Goal: Information Seeking & Learning: Learn about a topic

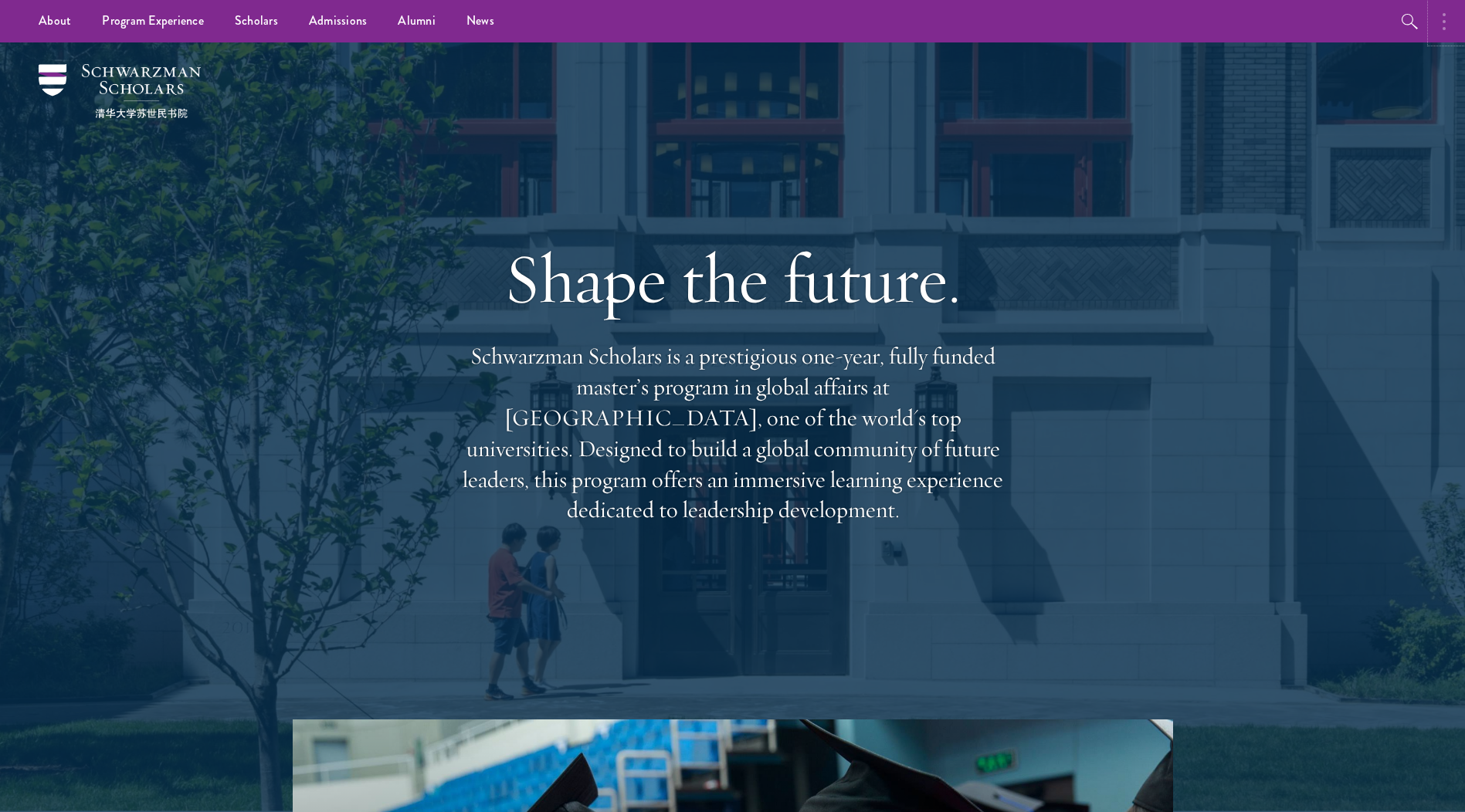
click at [1452, 17] on button "button" at bounding box center [1447, 21] width 34 height 42
click at [1287, 15] on button "button" at bounding box center [1281, 21] width 34 height 42
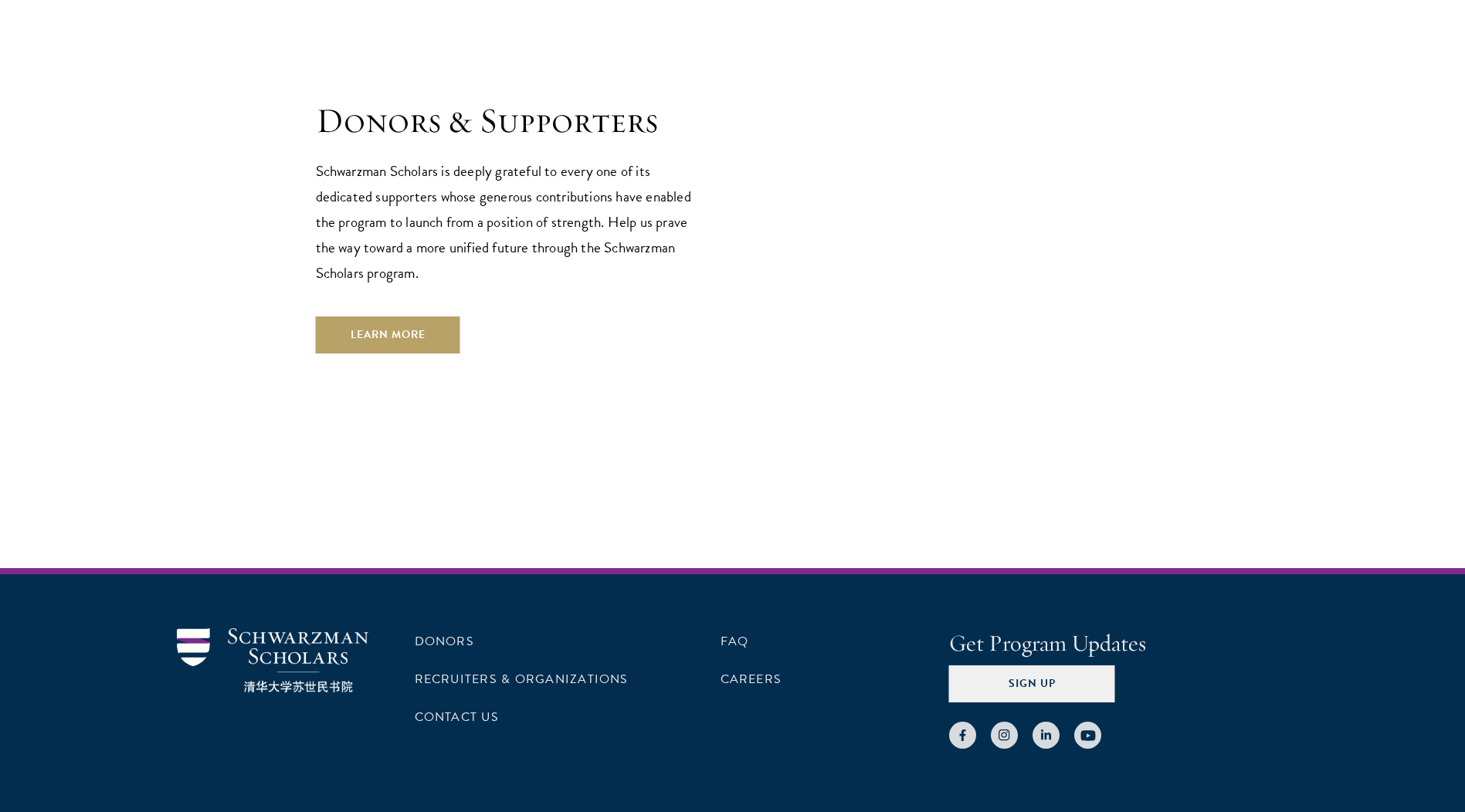
scroll to position [4625, 0]
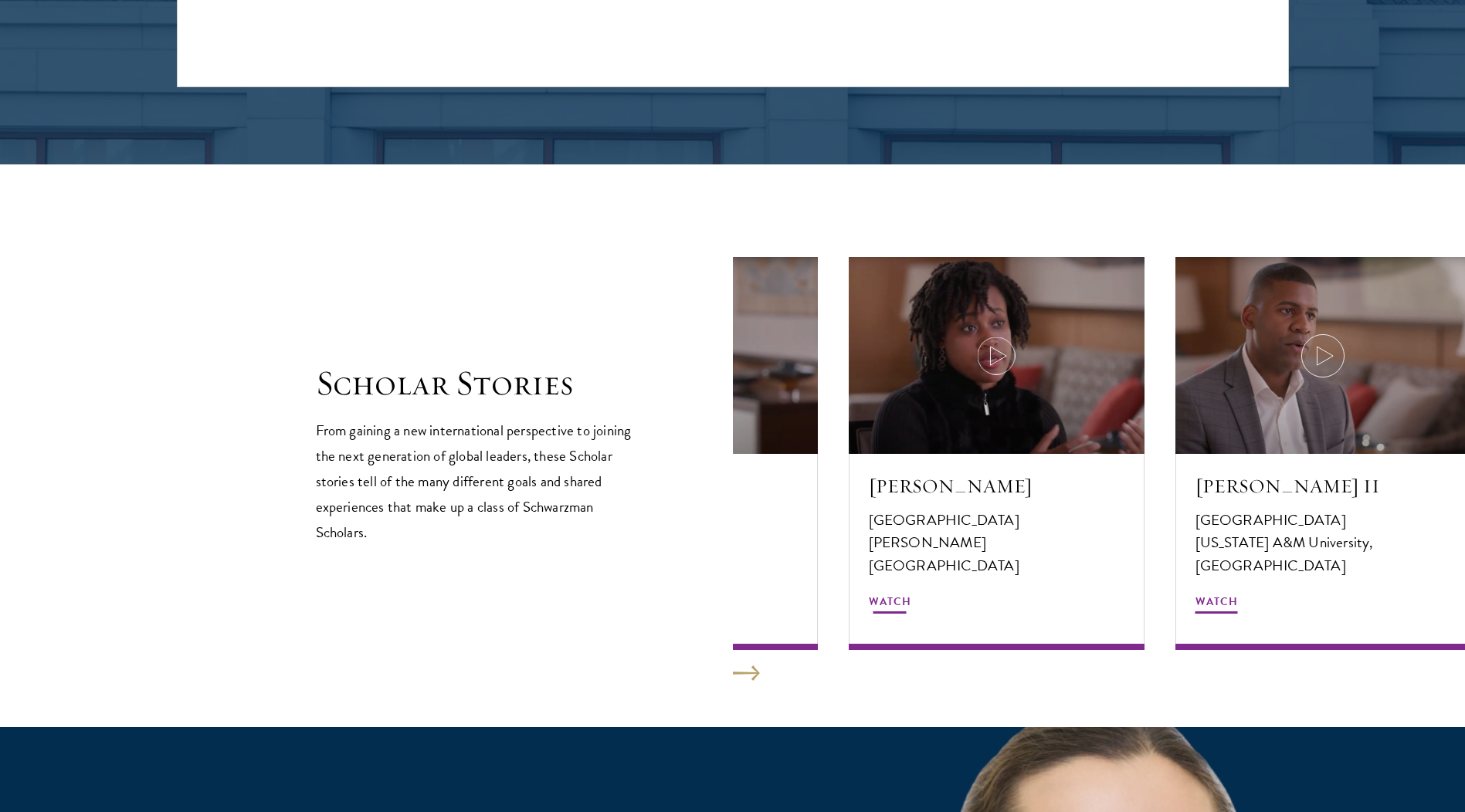
scroll to position [2453, 0]
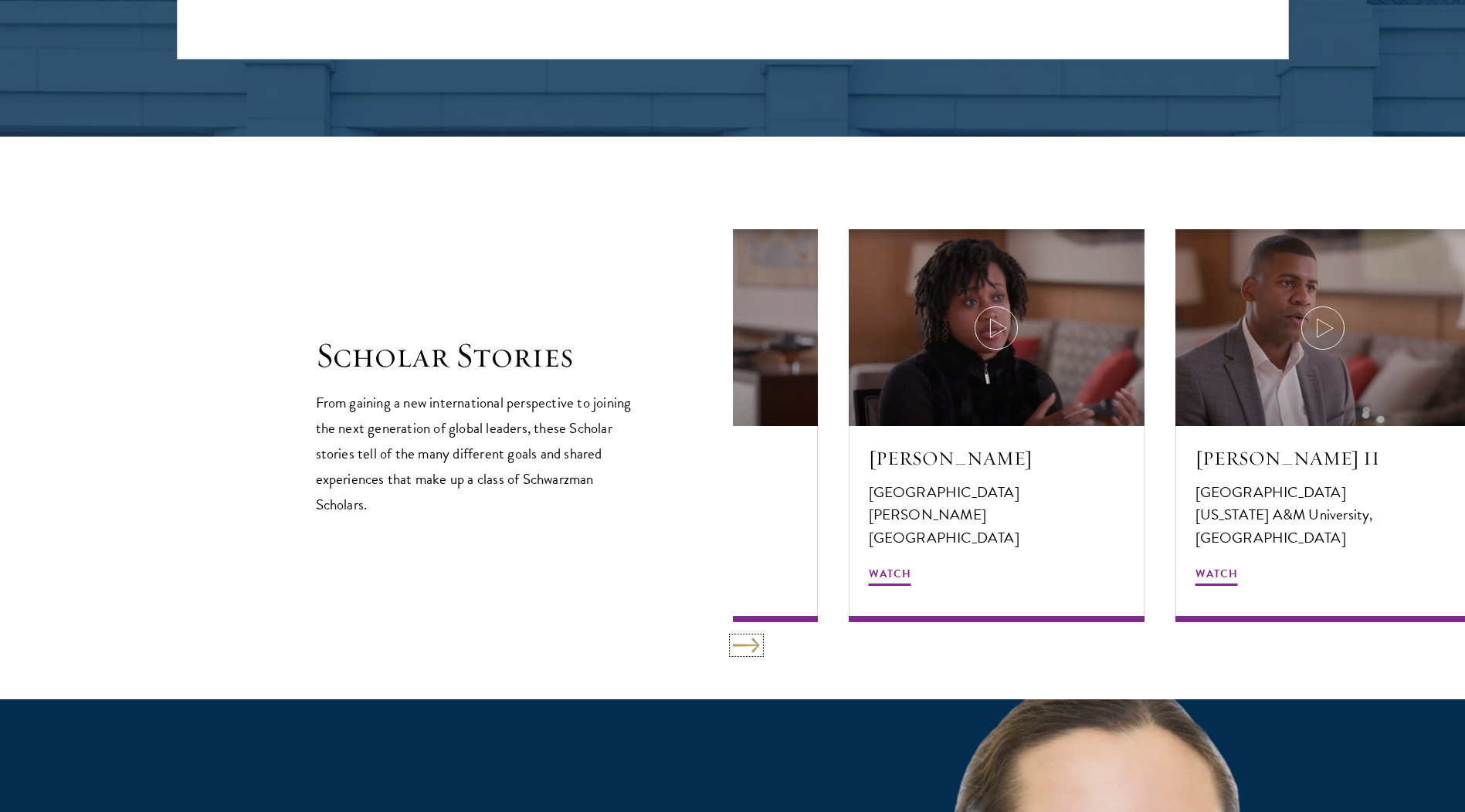
click at [749, 638] on button at bounding box center [746, 645] width 27 height 15
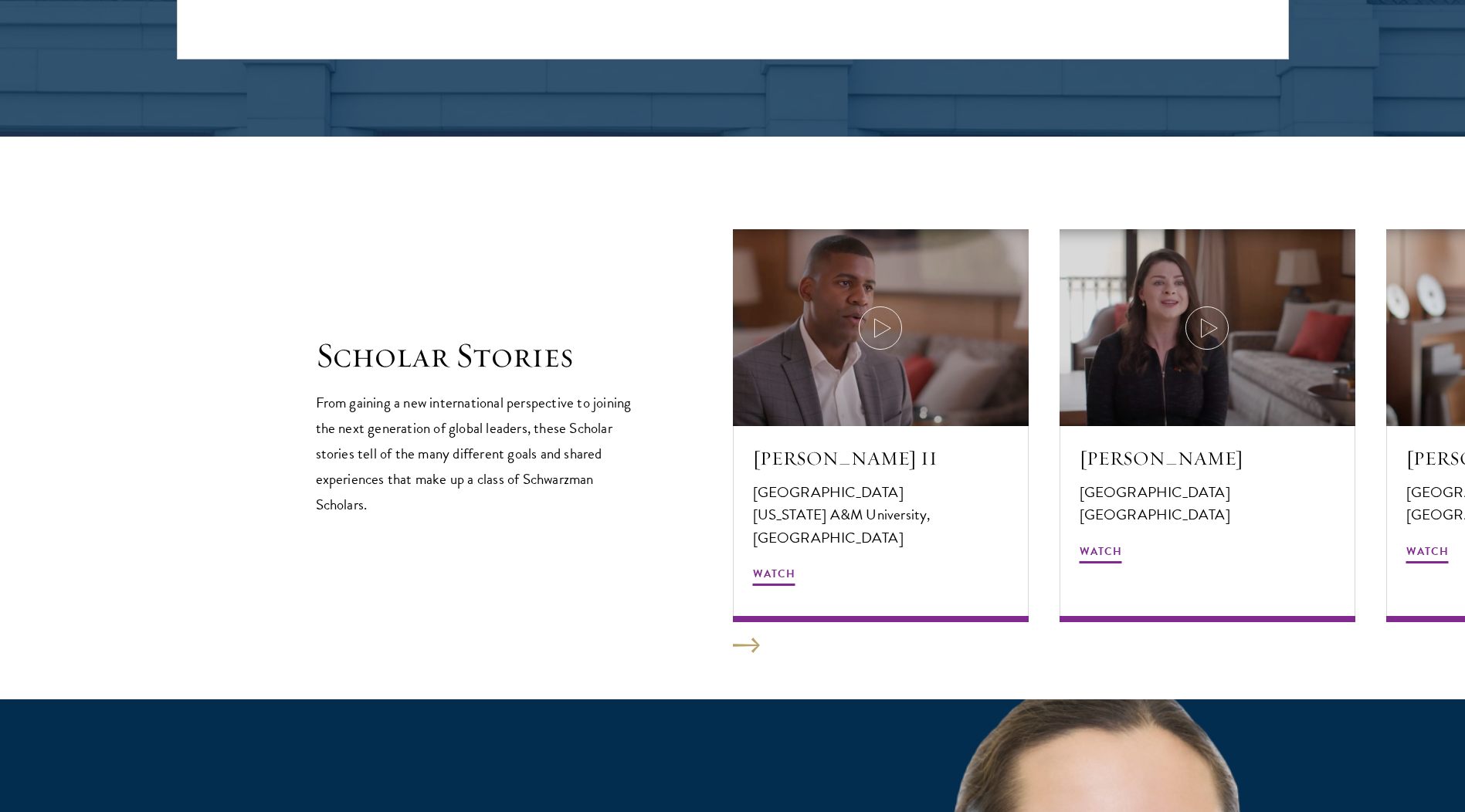
drag, startPoint x: 749, startPoint y: 638, endPoint x: 1034, endPoint y: 648, distance: 285.2
click at [1034, 648] on section "Scholar Stories From gaining a new international perspective to joining the nex…" at bounding box center [732, 418] width 1465 height 562
click at [747, 652] on button at bounding box center [746, 645] width 27 height 15
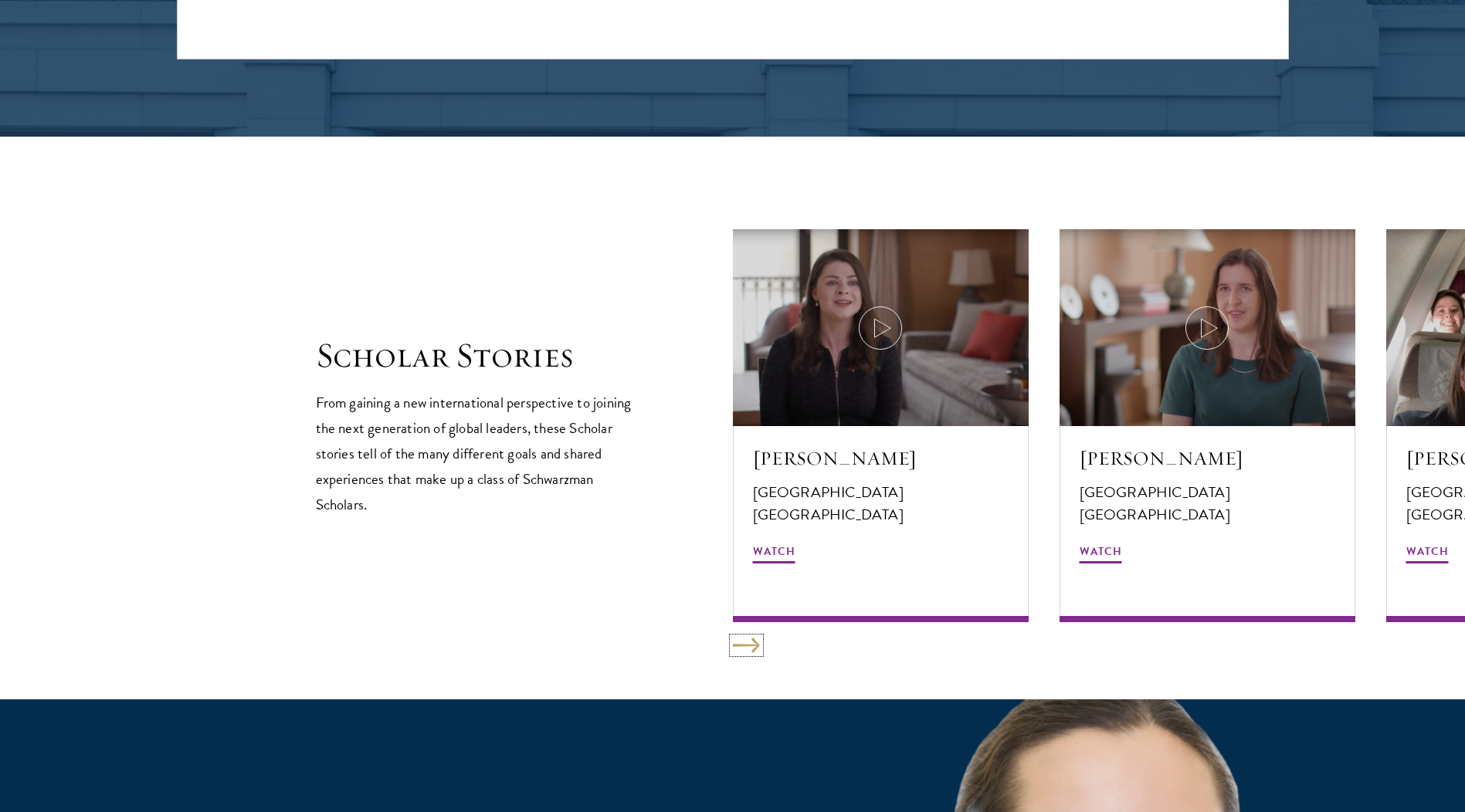
click at [747, 652] on button at bounding box center [746, 645] width 27 height 15
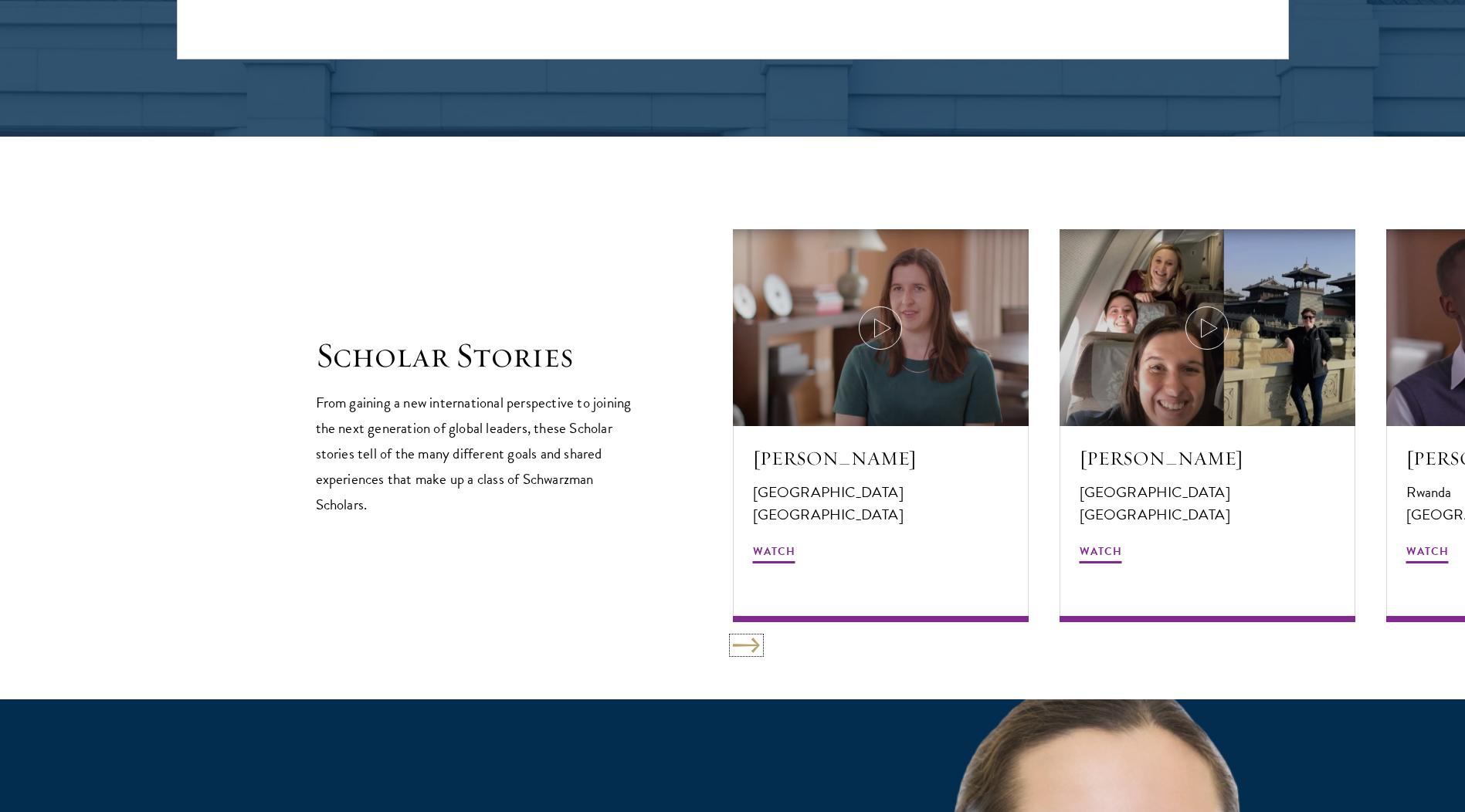
click at [747, 652] on button at bounding box center [746, 645] width 27 height 15
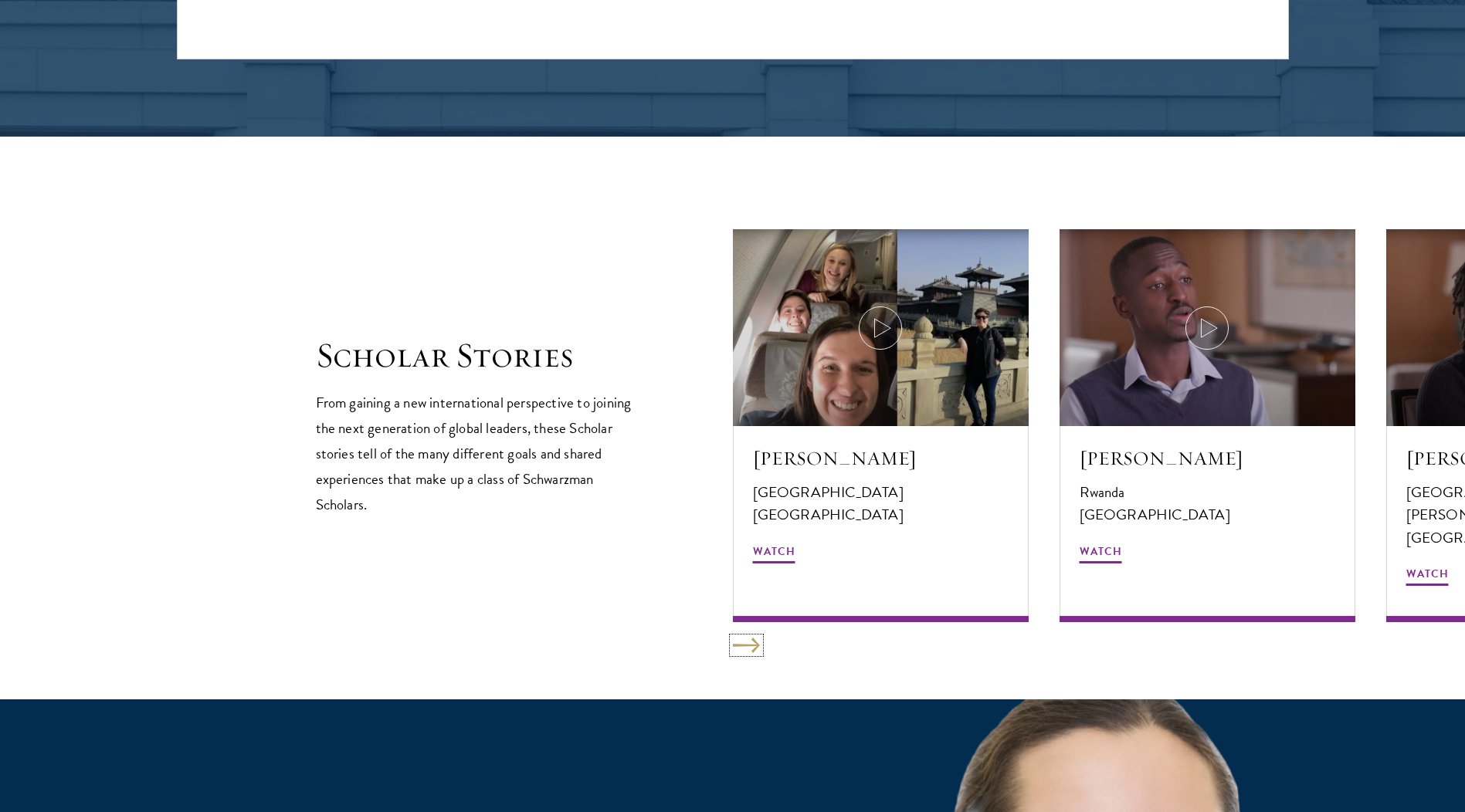
click at [747, 652] on button at bounding box center [746, 645] width 27 height 15
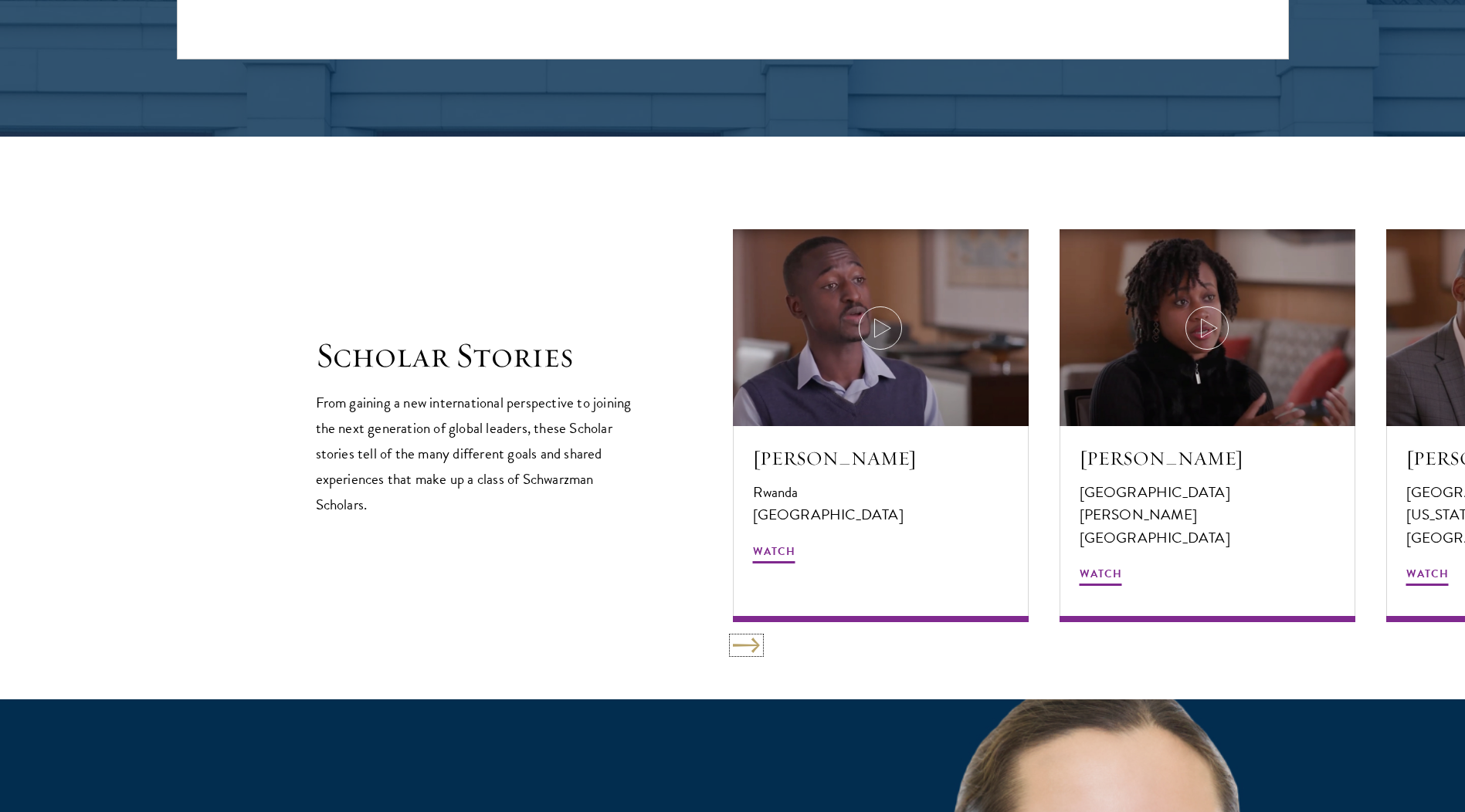
click at [747, 652] on button at bounding box center [746, 645] width 27 height 15
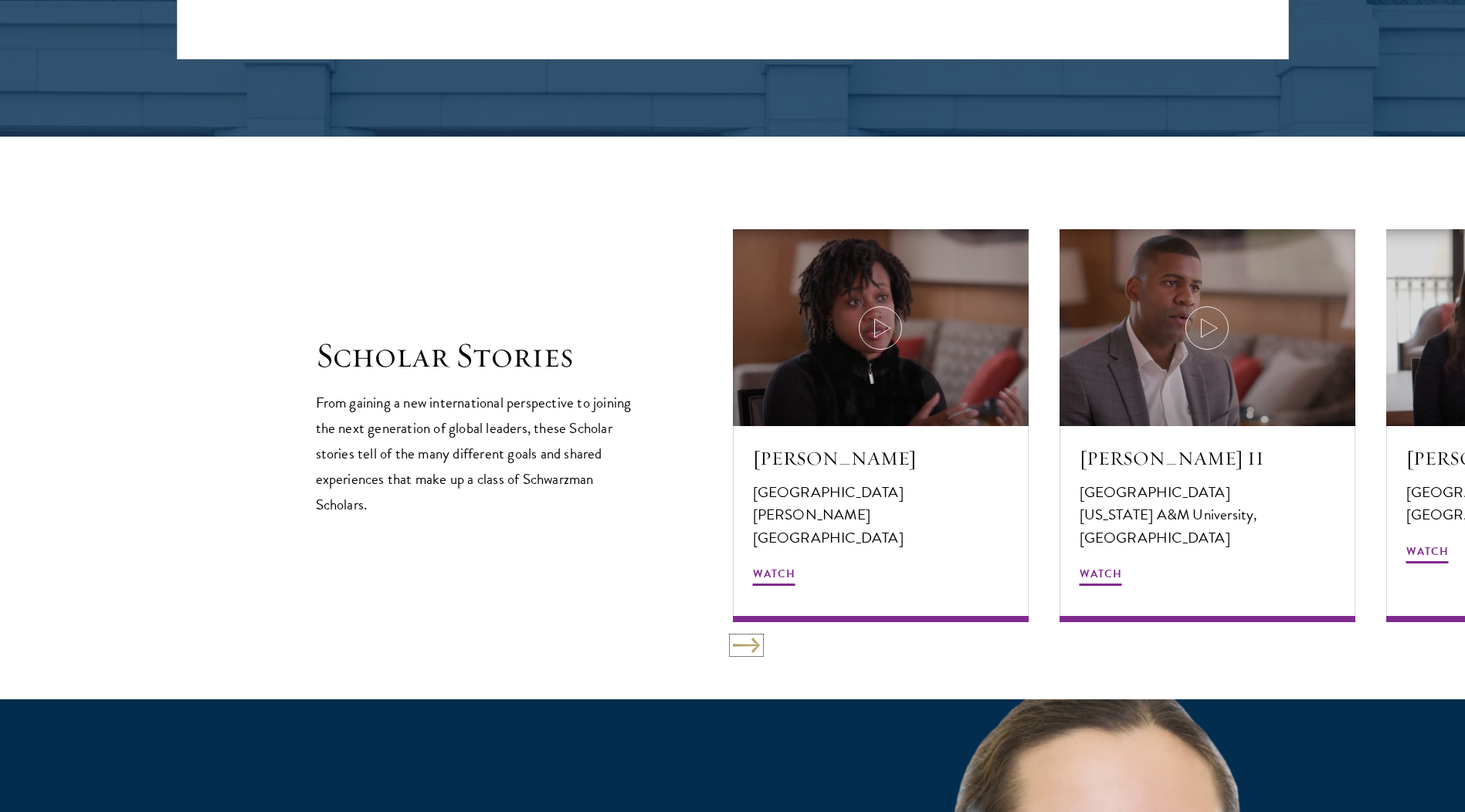
click at [747, 652] on button at bounding box center [746, 645] width 27 height 15
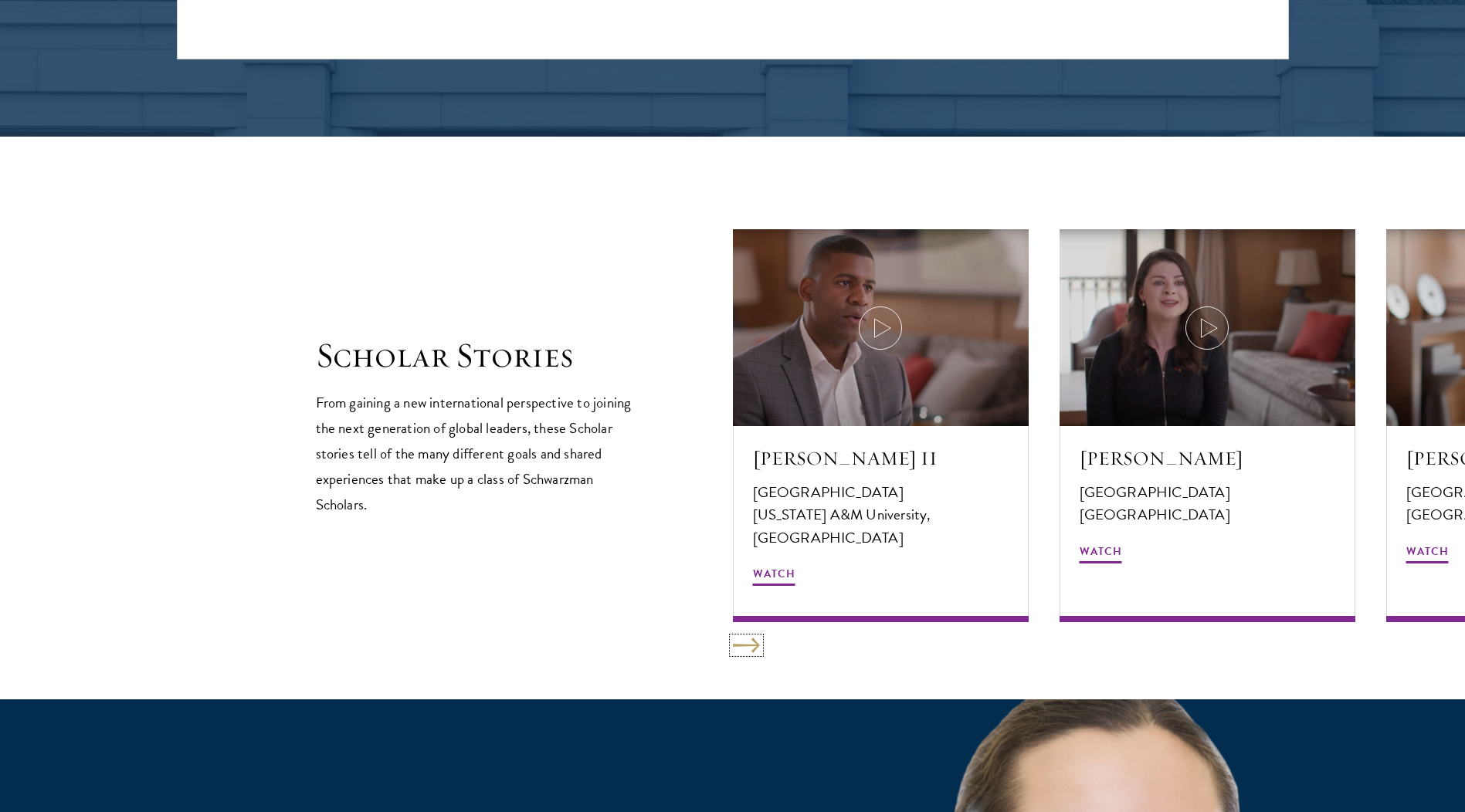
click at [747, 652] on button at bounding box center [746, 645] width 27 height 15
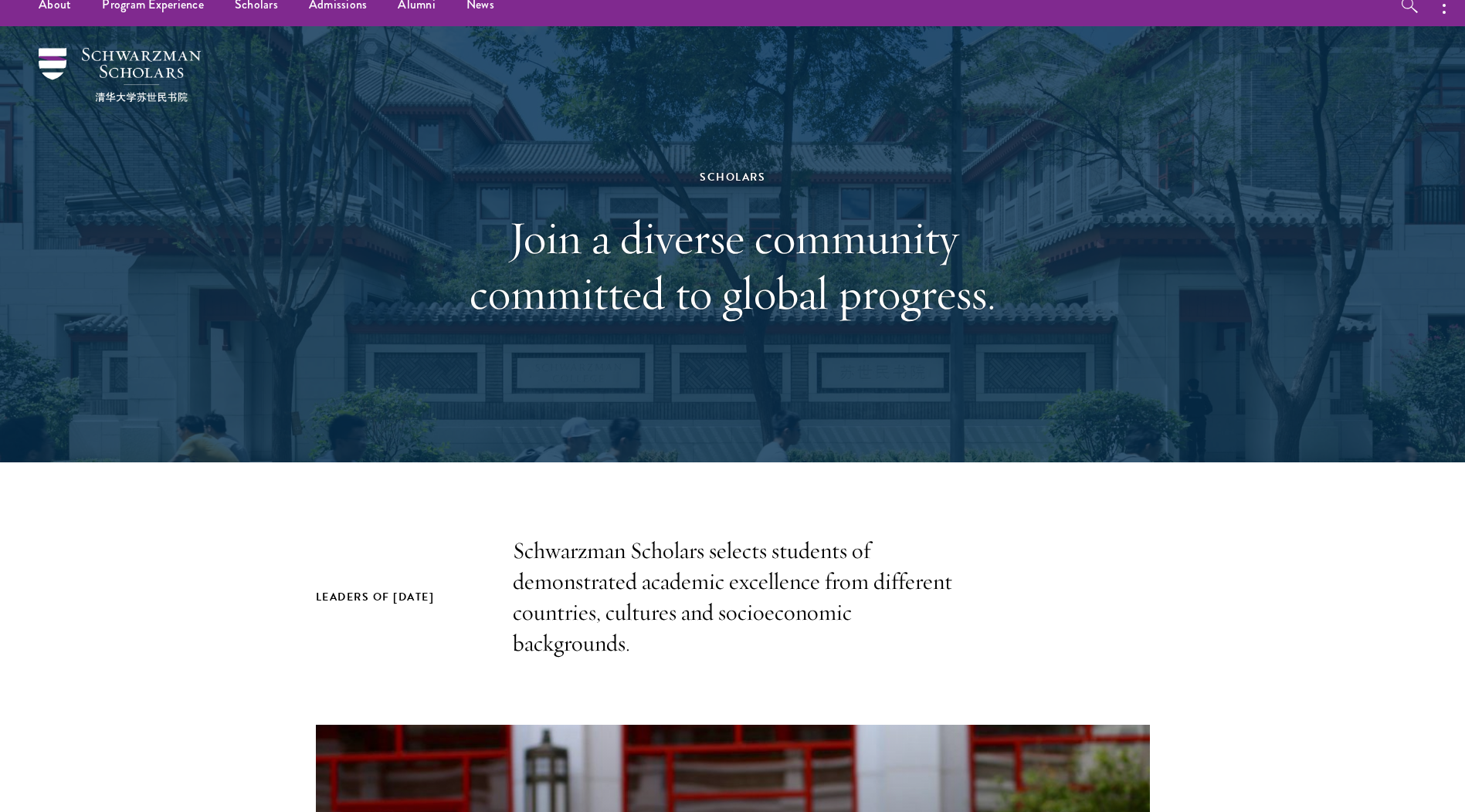
scroll to position [0, 0]
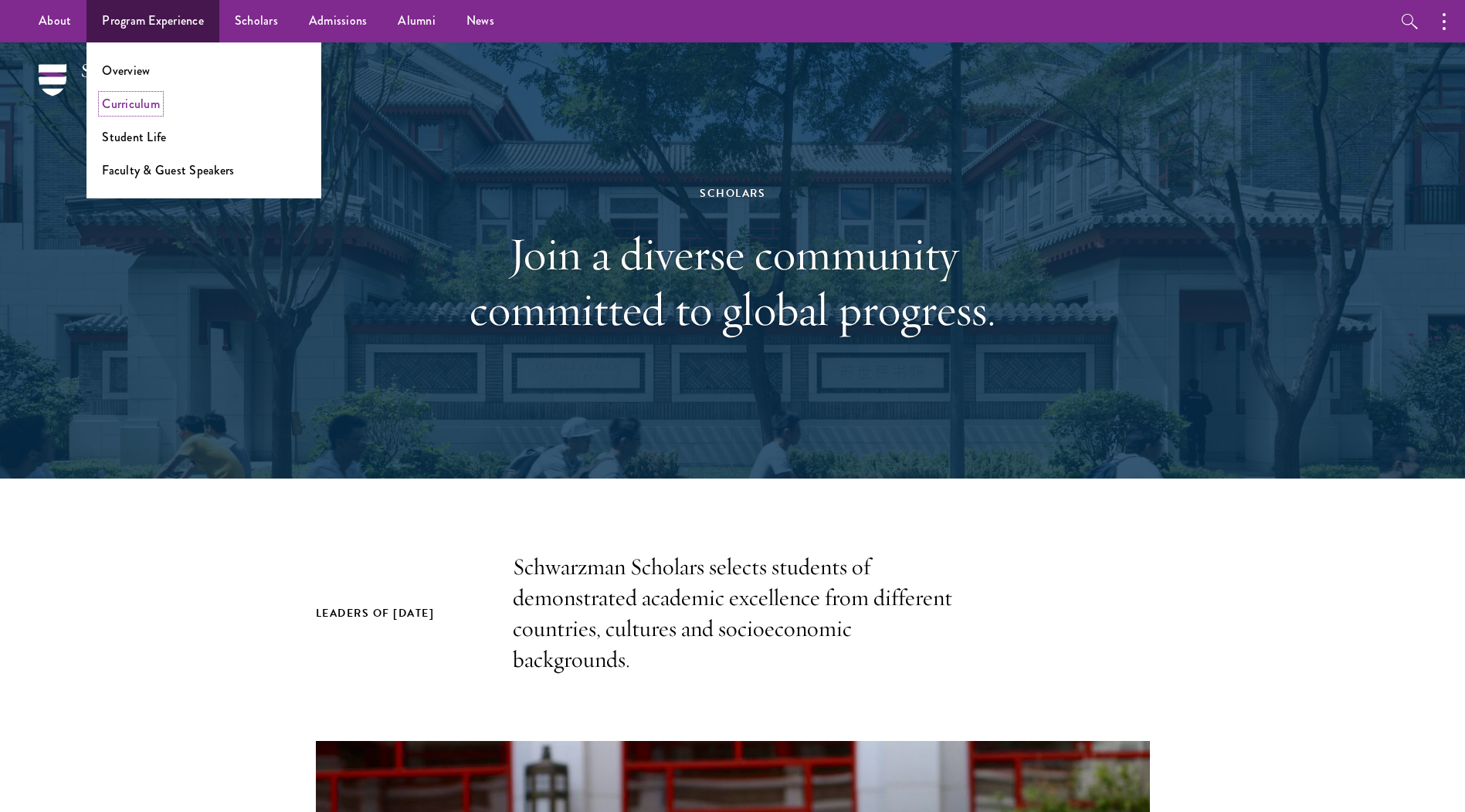
click at [155, 106] on link "Curriculum" at bounding box center [130, 103] width 58 height 18
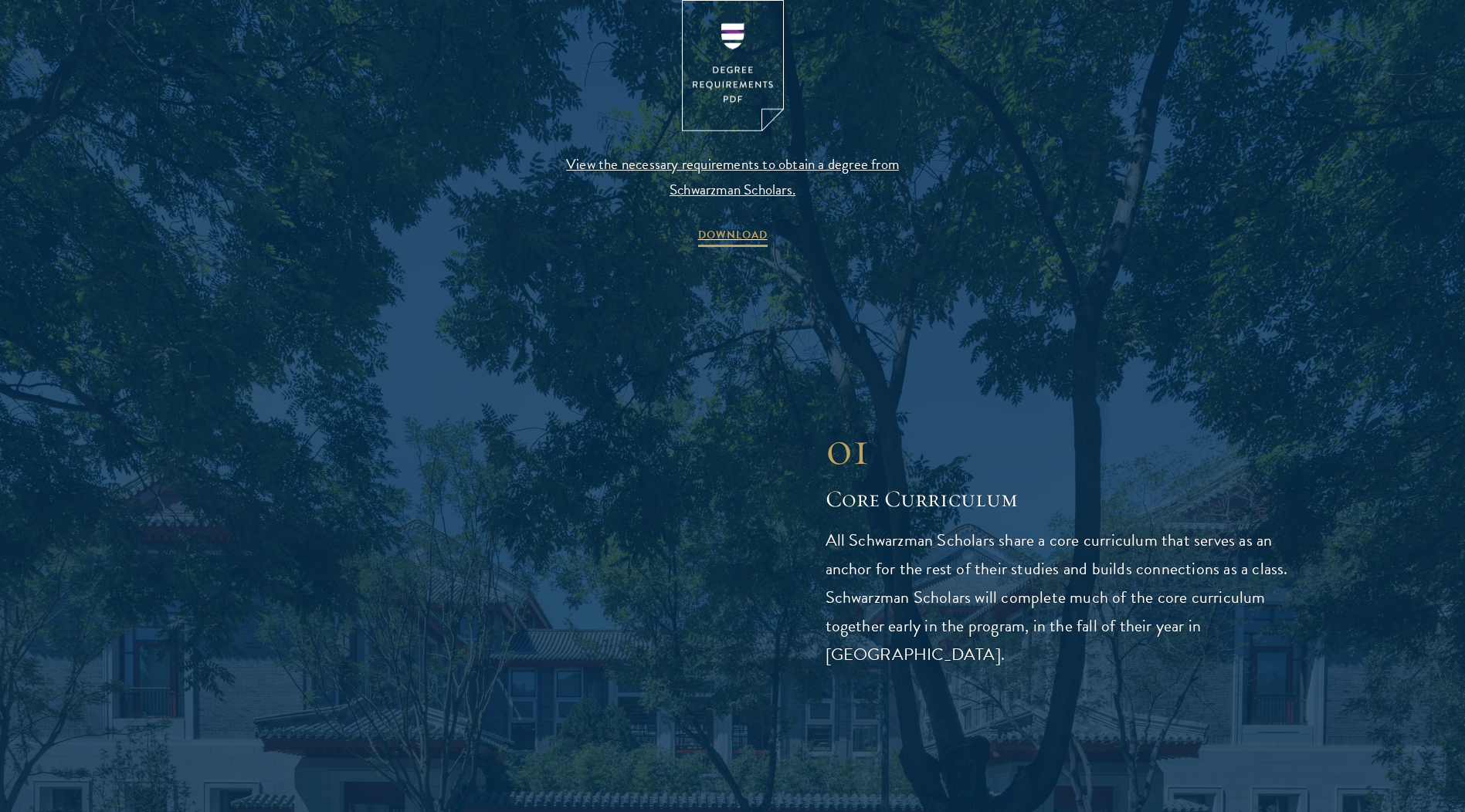
scroll to position [1698, 0]
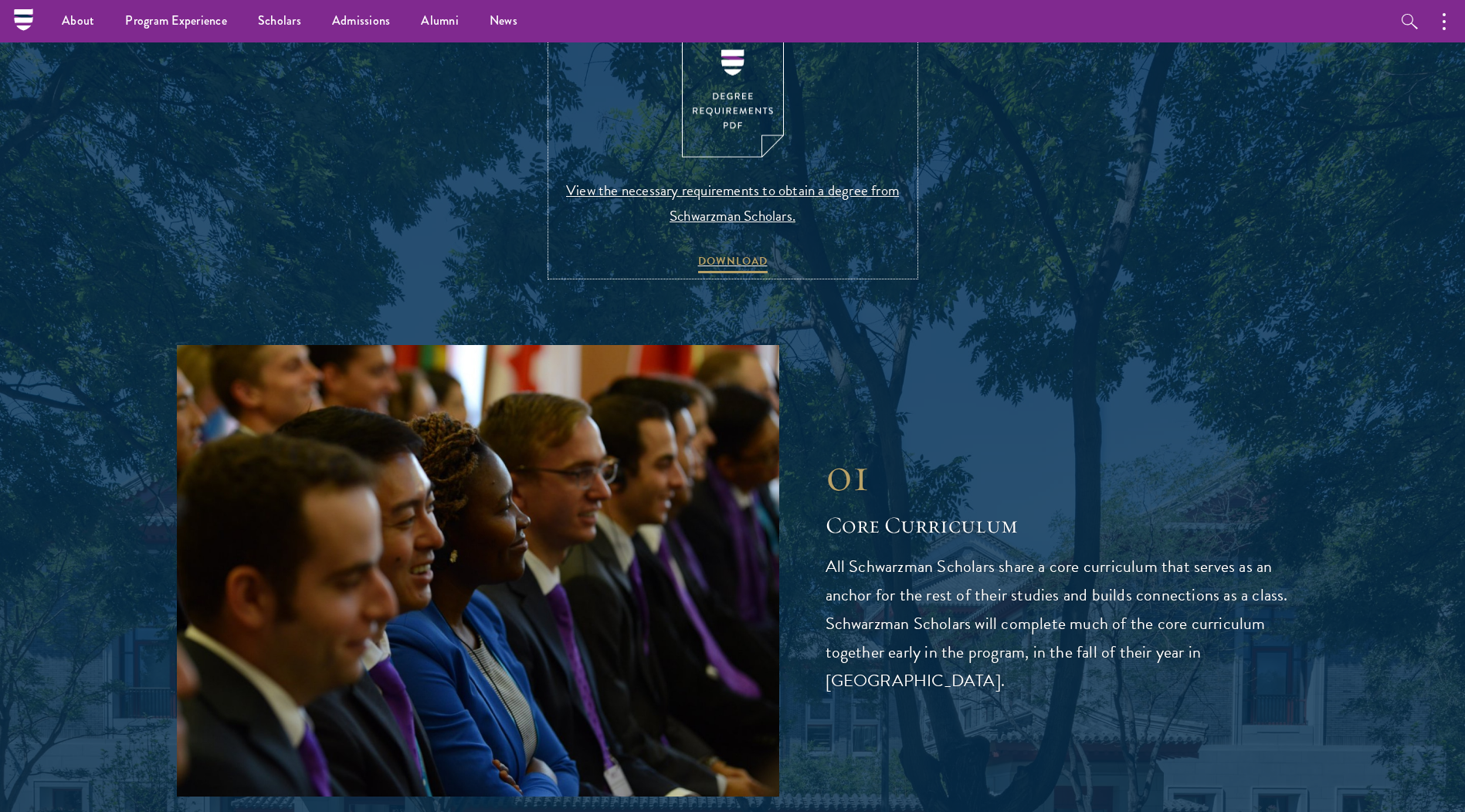
click at [734, 147] on img at bounding box center [733, 91] width 102 height 132
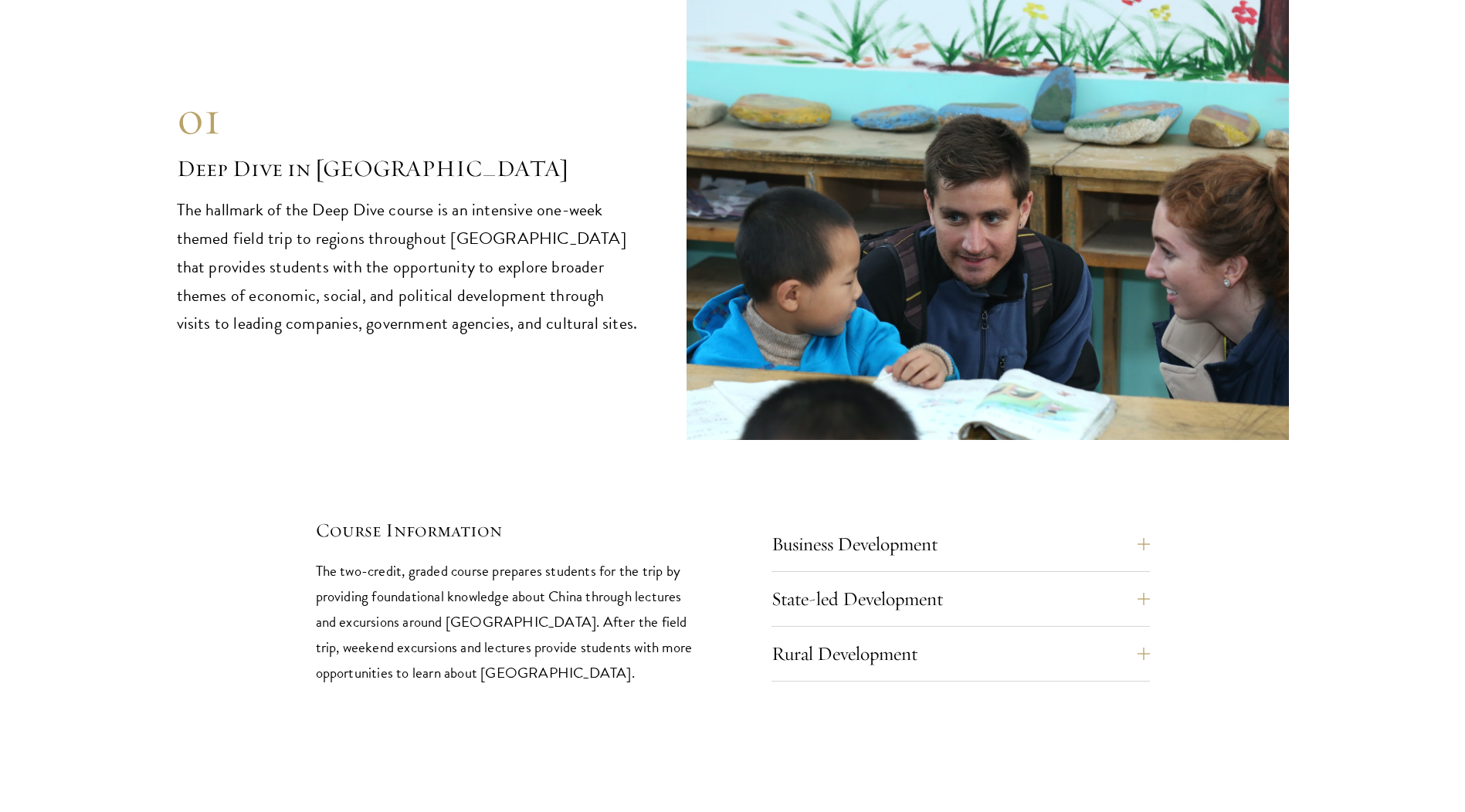
scroll to position [6406, 0]
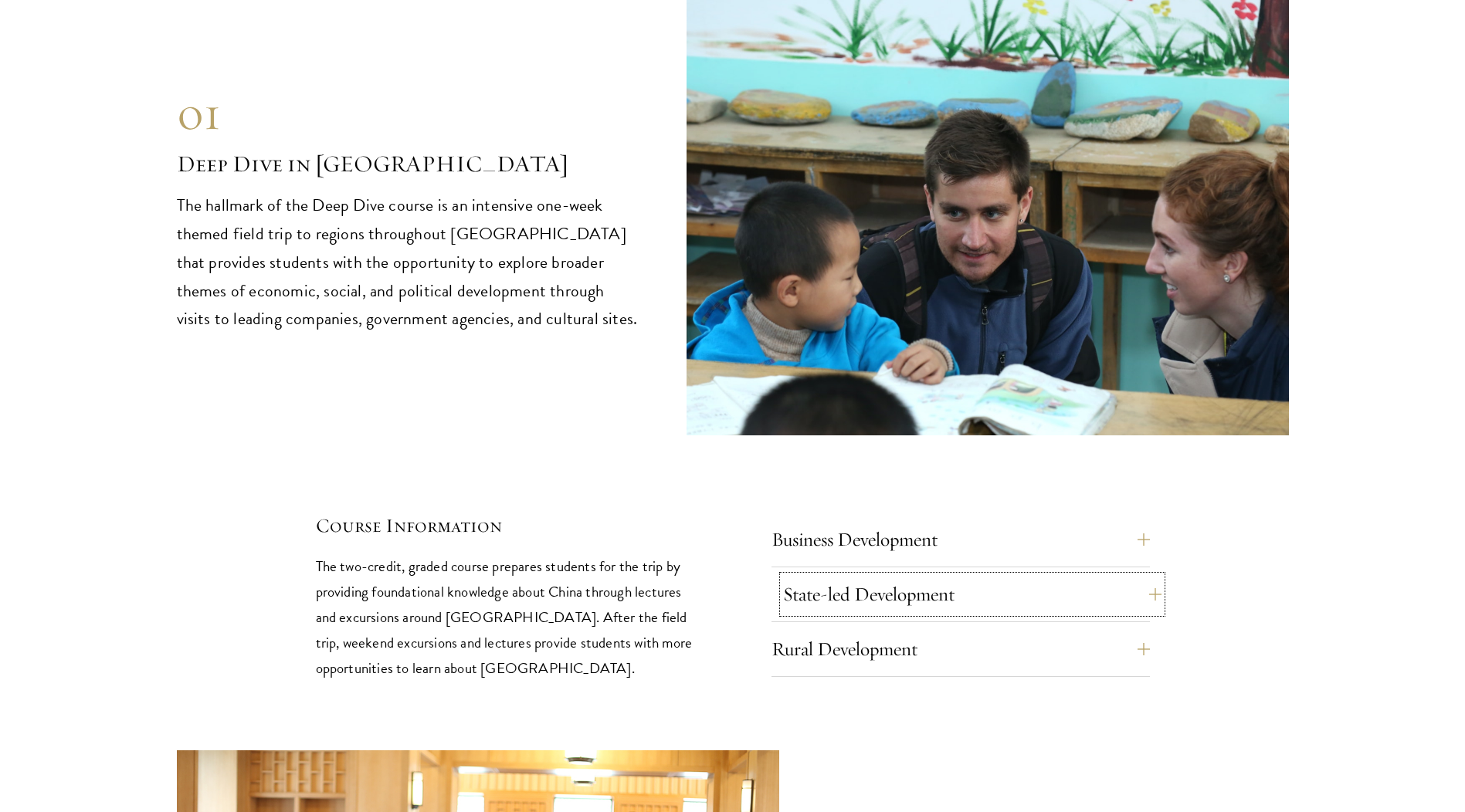
click at [1158, 576] on button "State-led Development" at bounding box center [971, 594] width 378 height 37
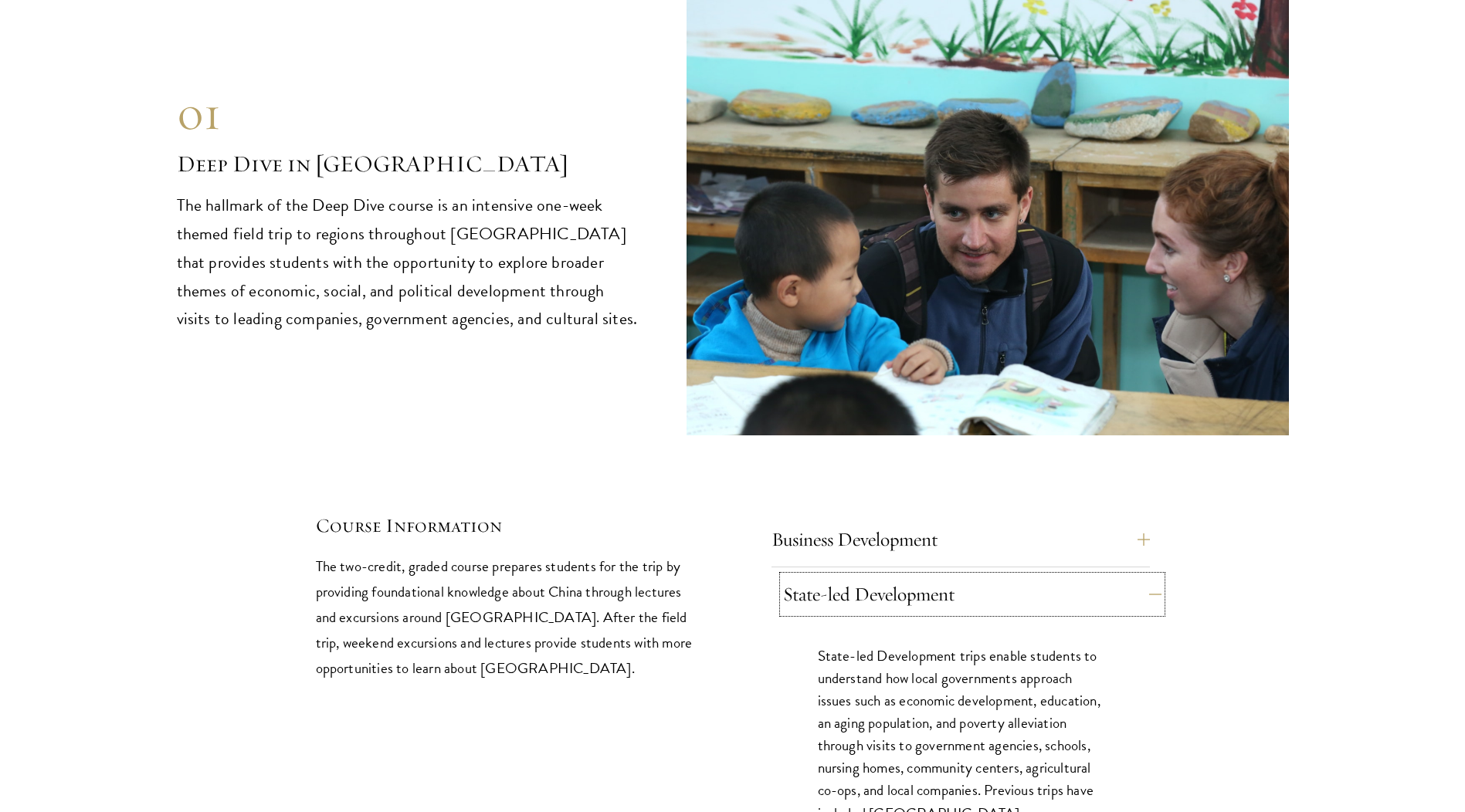
click at [1152, 576] on button "State-led Development" at bounding box center [971, 594] width 378 height 37
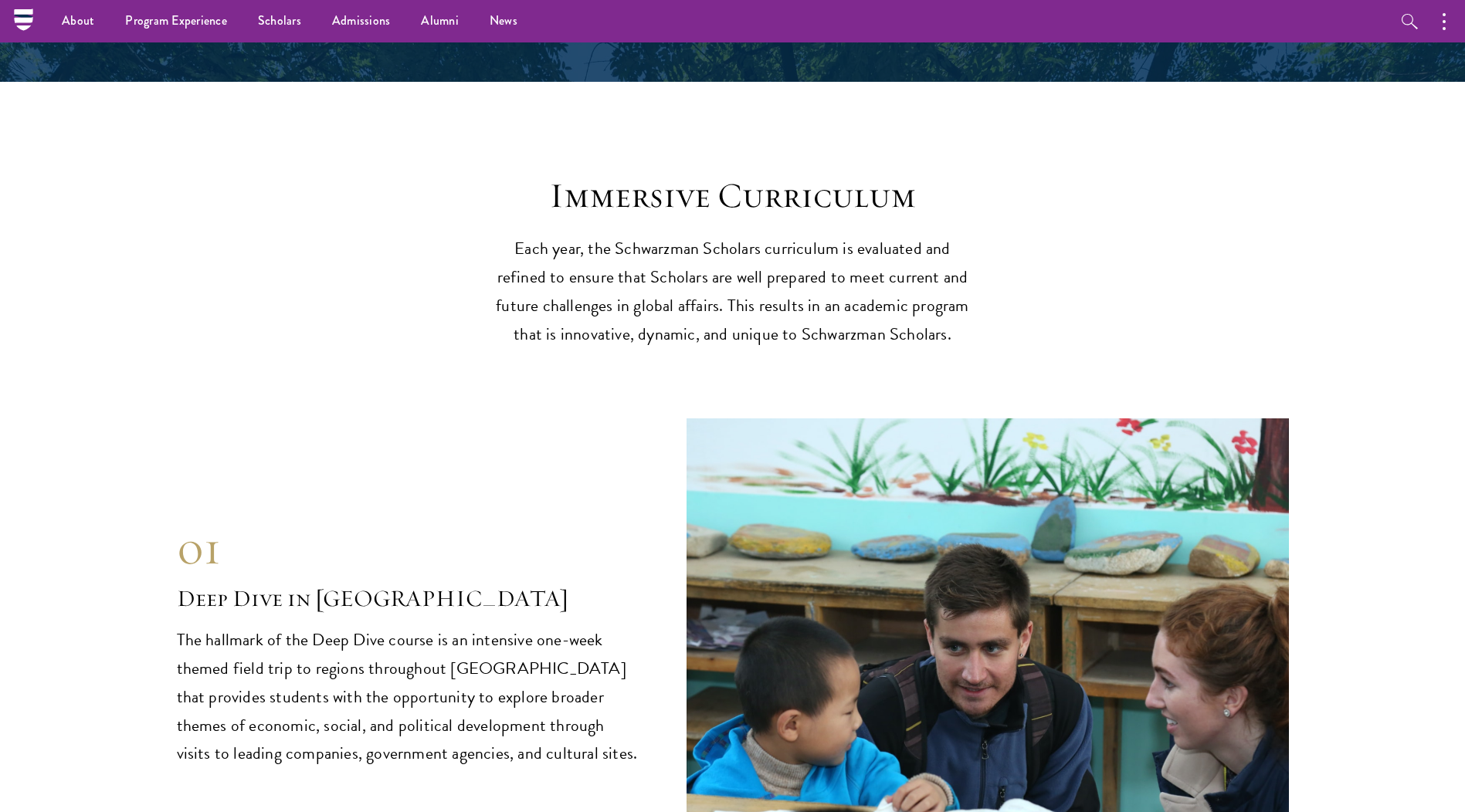
scroll to position [5635, 0]
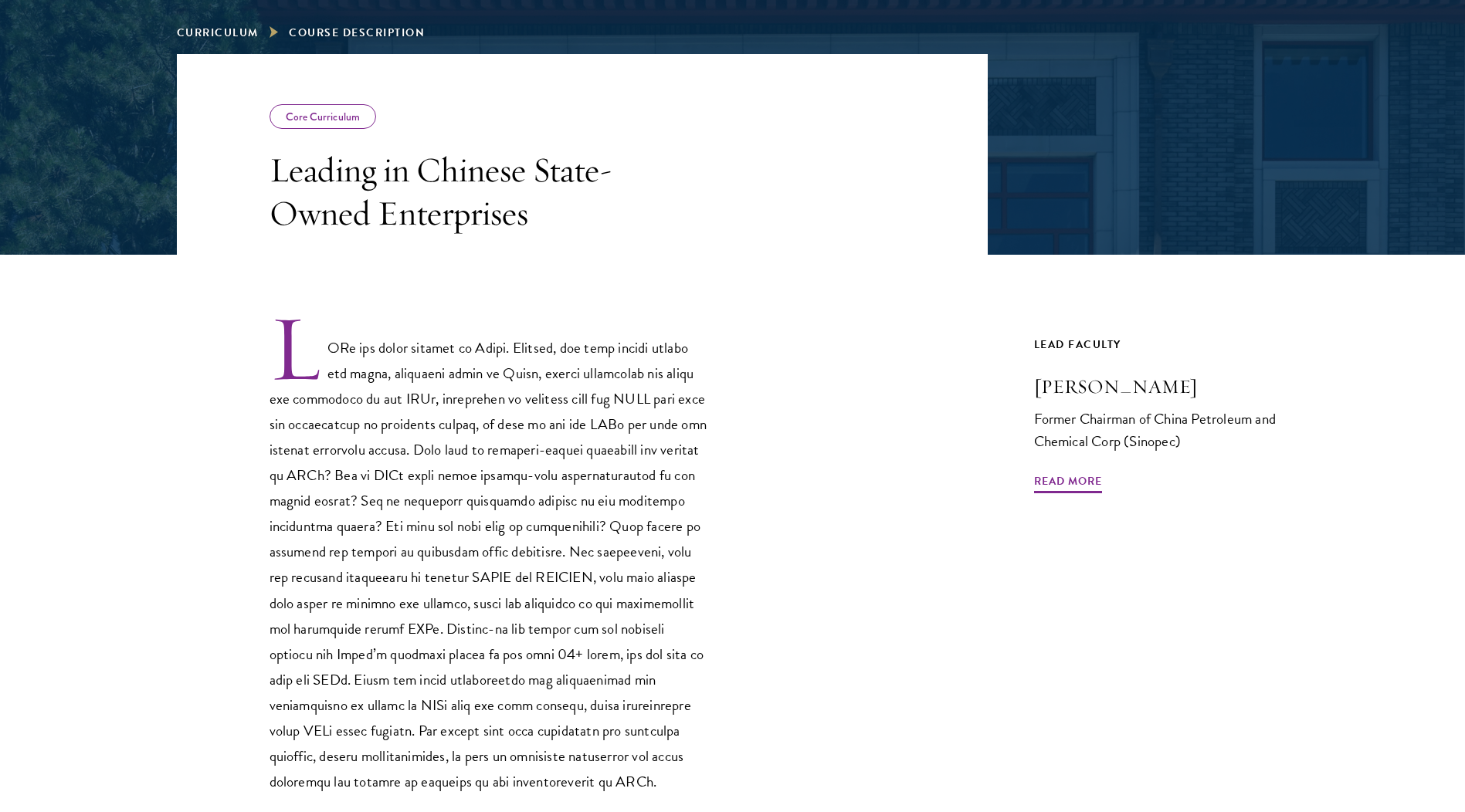
scroll to position [232, 0]
